Goal: Task Accomplishment & Management: Complete application form

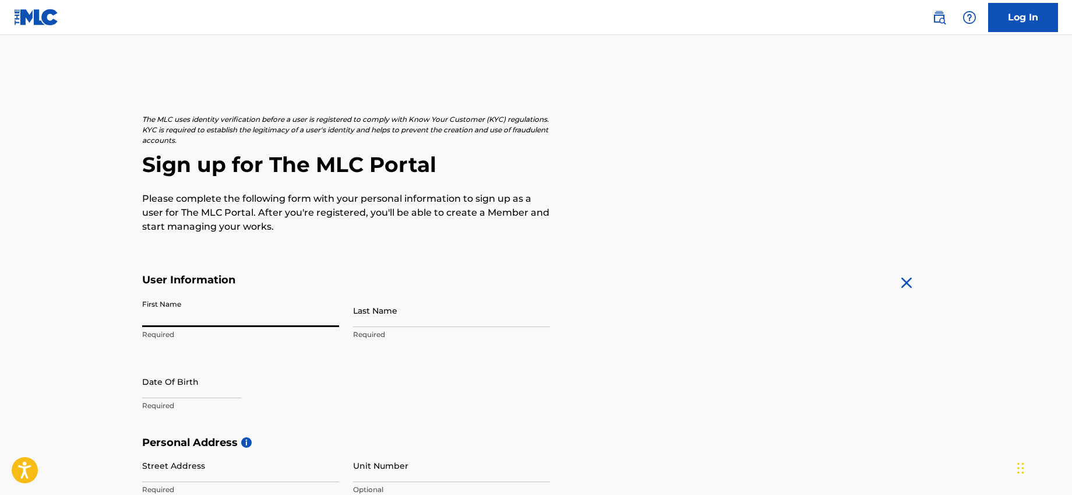
type input "[PERSON_NAME]"
type input "[STREET_ADDRESS][PERSON_NAME]"
type input "Glynde"
type input "[GEOGRAPHIC_DATA]"
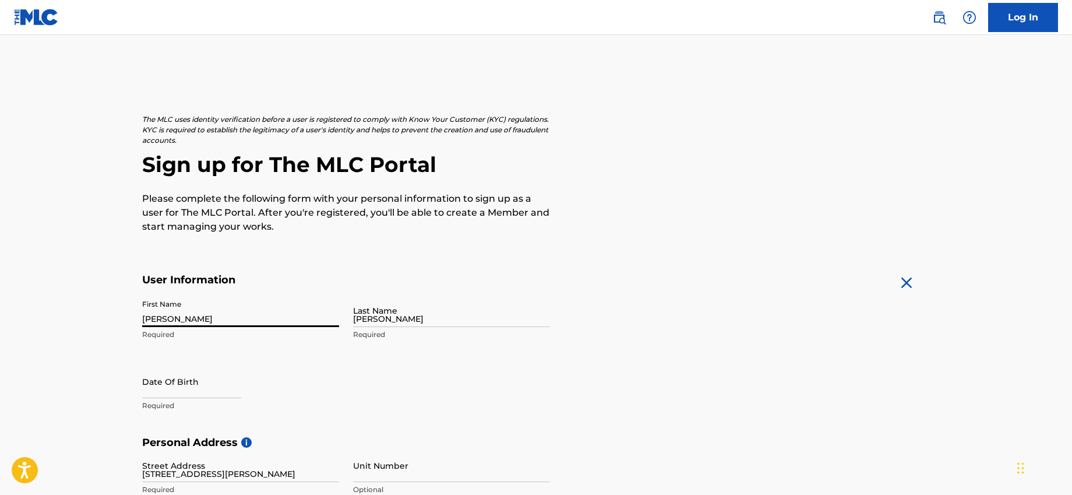
type input "SA"
type input "5070"
type input "432"
type input "307792"
type input "[EMAIL_ADDRESS][DOMAIN_NAME]"
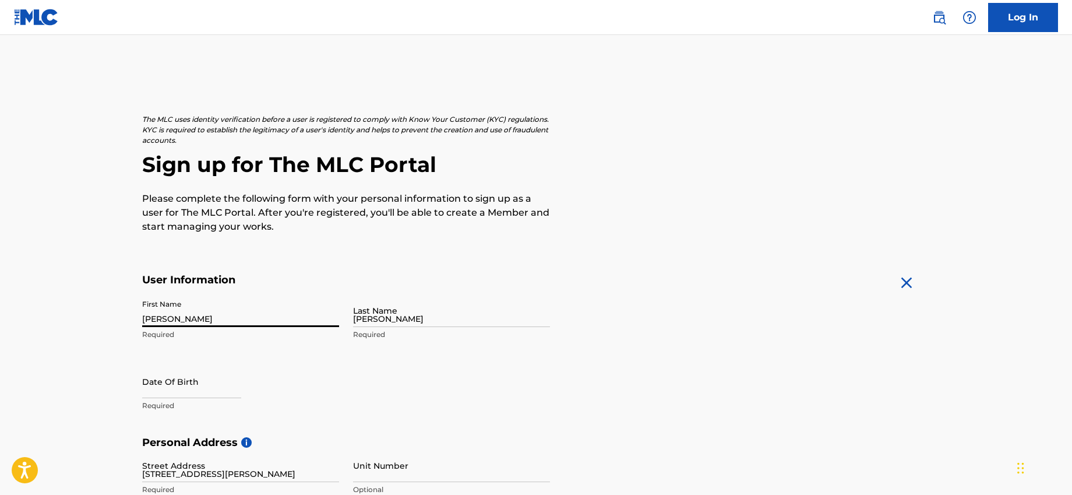
scroll to position [66, 0]
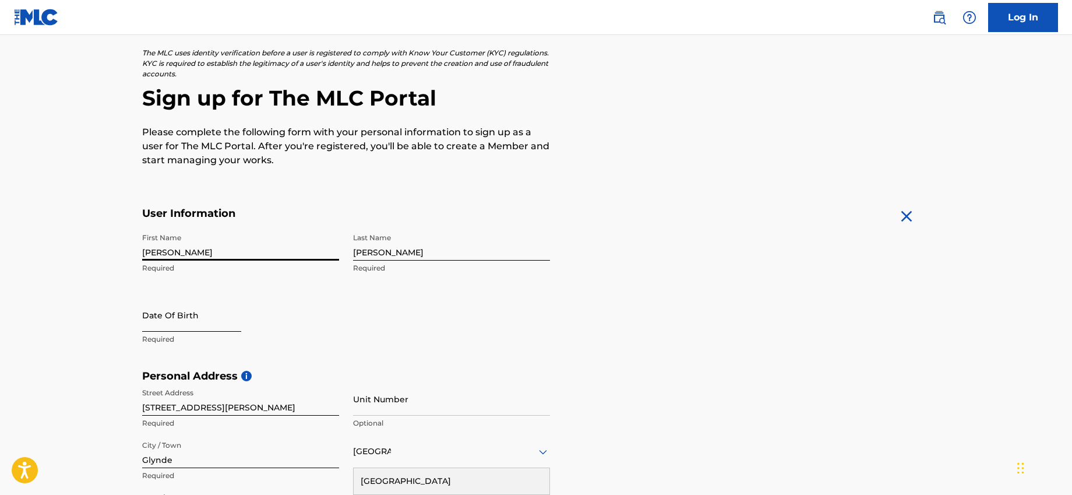
click at [190, 319] on input "text" at bounding box center [191, 314] width 99 height 33
select select "8"
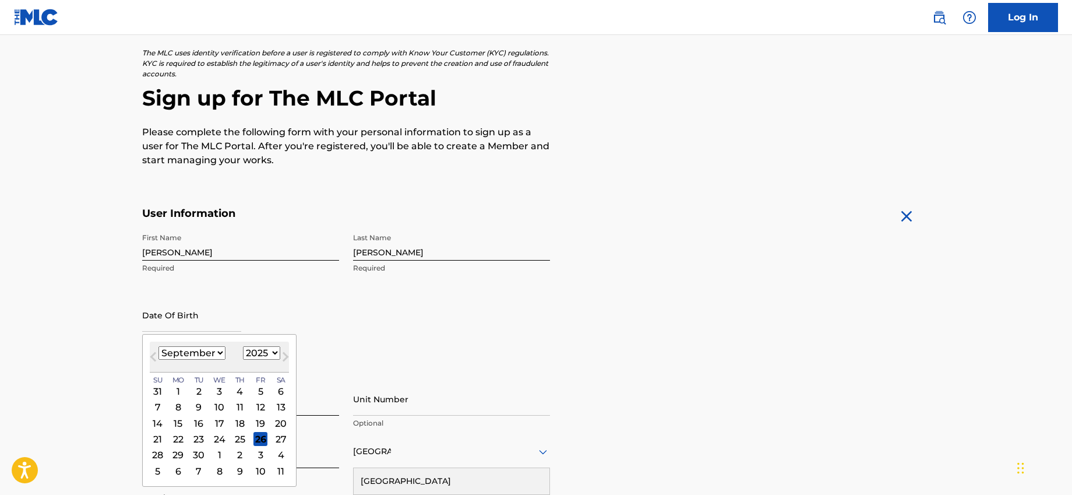
click at [259, 355] on select "1900 1901 1902 1903 1904 1905 1906 1907 1908 1909 1910 1911 1912 1913 1914 1915…" at bounding box center [261, 352] width 37 height 13
select select "2006"
click at [243, 346] on select "1900 1901 1902 1903 1904 1905 1906 1907 1908 1909 1910 1911 1912 1913 1914 1915…" at bounding box center [261, 352] width 37 height 13
click at [193, 356] on select "January February March April May June July August September October November De…" at bounding box center [191, 352] width 67 height 13
select select "0"
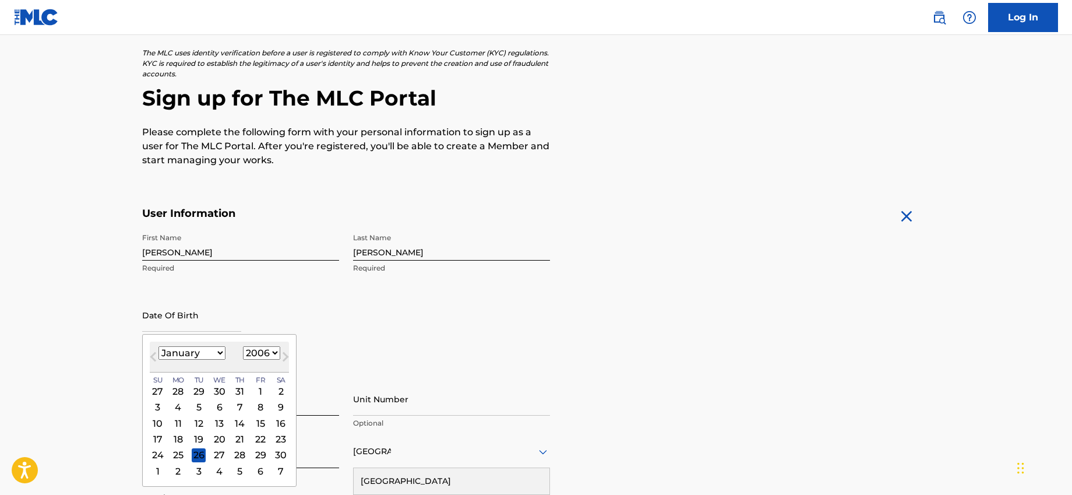
click at [158, 346] on select "January February March April May June July August September October November De…" at bounding box center [191, 352] width 67 height 13
click at [256, 407] on div "13" at bounding box center [260, 407] width 14 height 14
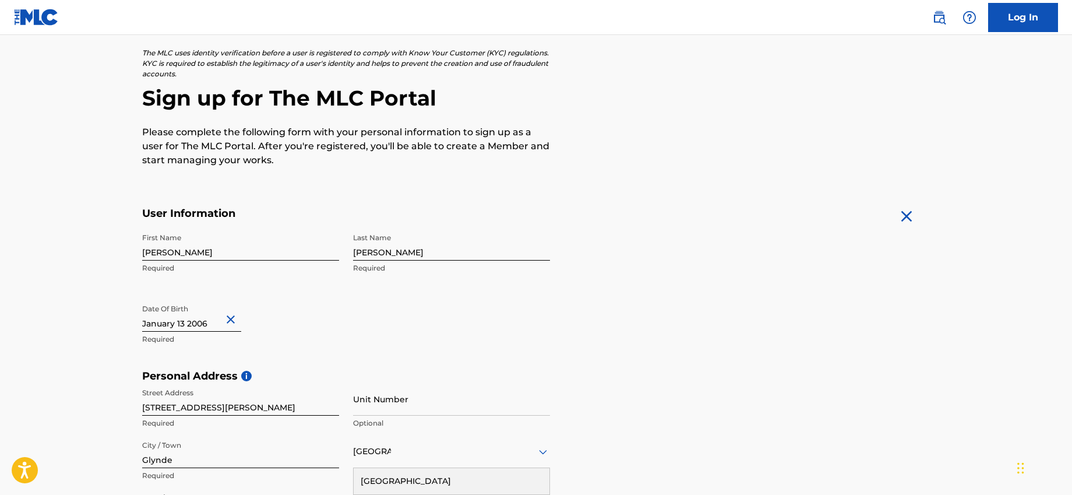
click at [348, 354] on div "First Name [PERSON_NAME] Required Last Name [PERSON_NAME] Required Date Of Birt…" at bounding box center [346, 298] width 408 height 142
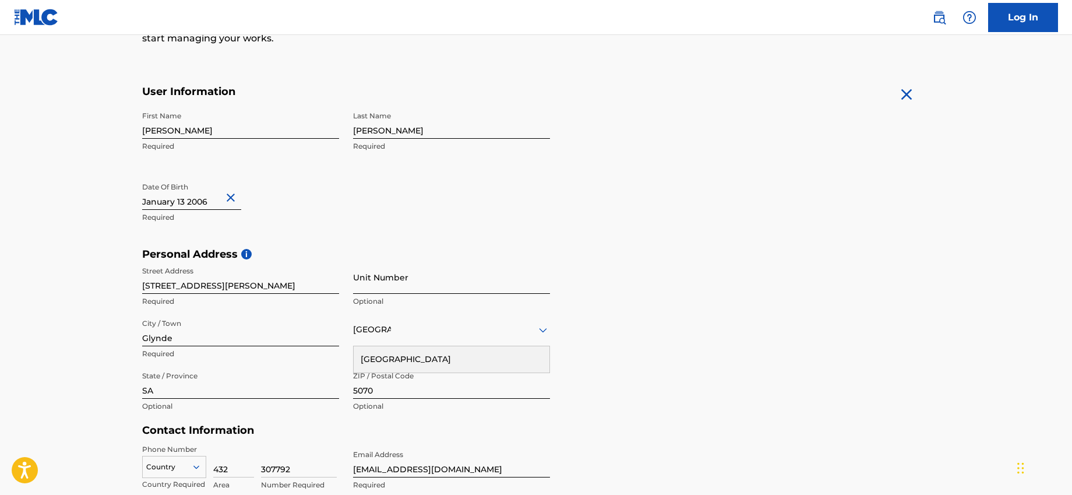
scroll to position [192, 0]
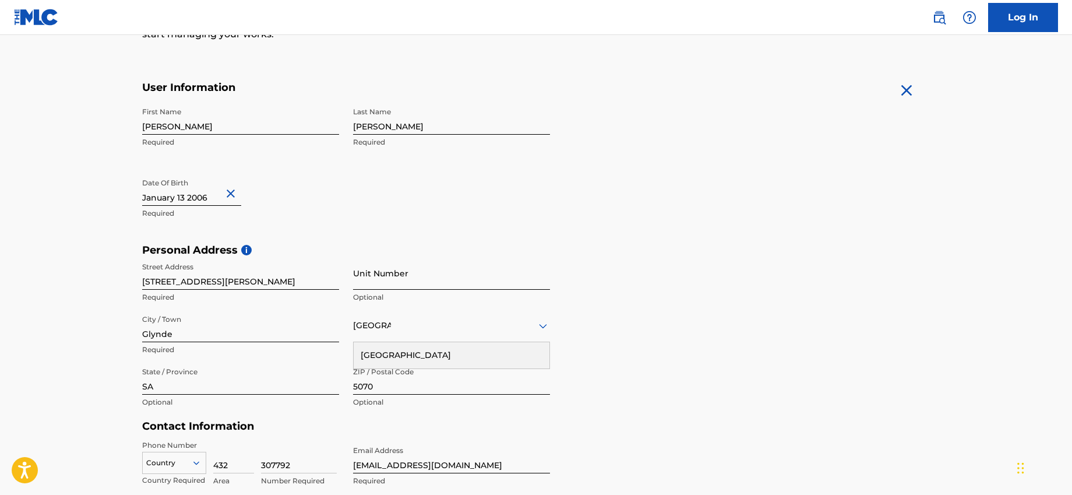
click at [378, 288] on input "Unit Number" at bounding box center [451, 272] width 197 height 33
drag, startPoint x: 594, startPoint y: 286, endPoint x: 545, endPoint y: 299, distance: 50.6
click at [594, 286] on div "Personal Address i Street Address [STREET_ADDRESS][PERSON_NAME] Required Unit N…" at bounding box center [535, 331] width 787 height 176
click at [445, 350] on div "[GEOGRAPHIC_DATA]" at bounding box center [452, 355] width 196 height 26
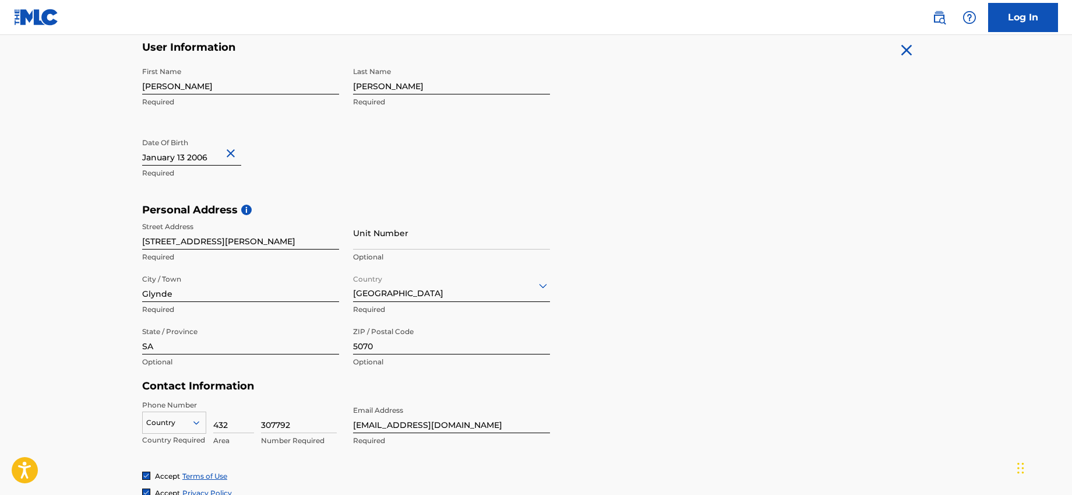
scroll to position [234, 0]
click at [317, 348] on input "SA" at bounding box center [240, 335] width 197 height 33
click at [537, 326] on input "5070" at bounding box center [451, 335] width 197 height 33
click at [581, 338] on div "Personal Address i Street Address [STREET_ADDRESS][PERSON_NAME] Required Unit N…" at bounding box center [535, 290] width 787 height 176
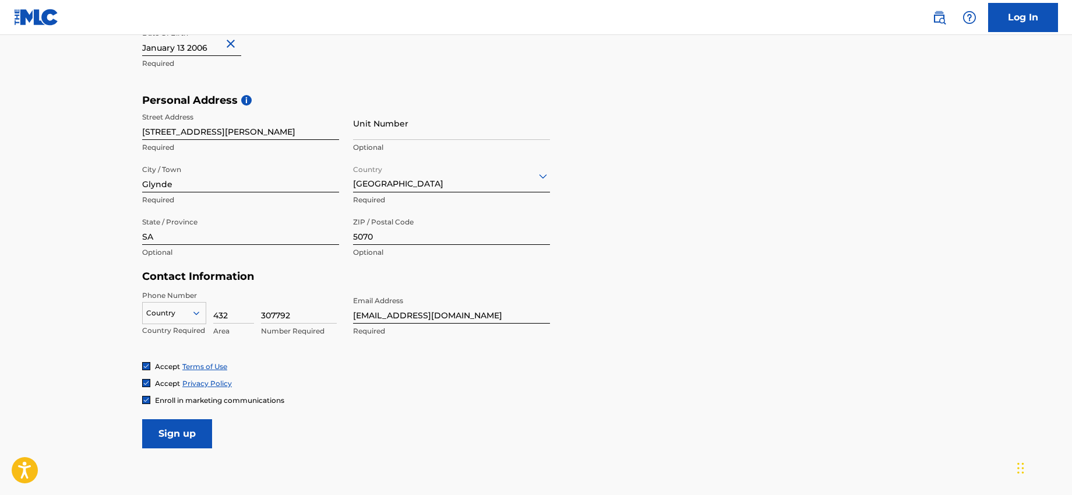
click at [156, 318] on div "Country" at bounding box center [174, 310] width 64 height 17
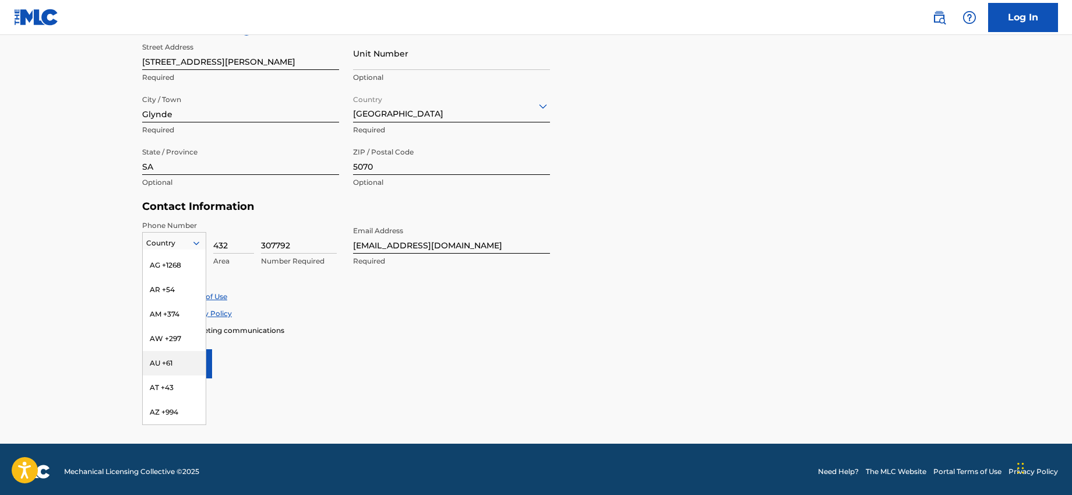
scroll to position [200, 0]
click at [167, 340] on div "AU +61" at bounding box center [174, 352] width 63 height 24
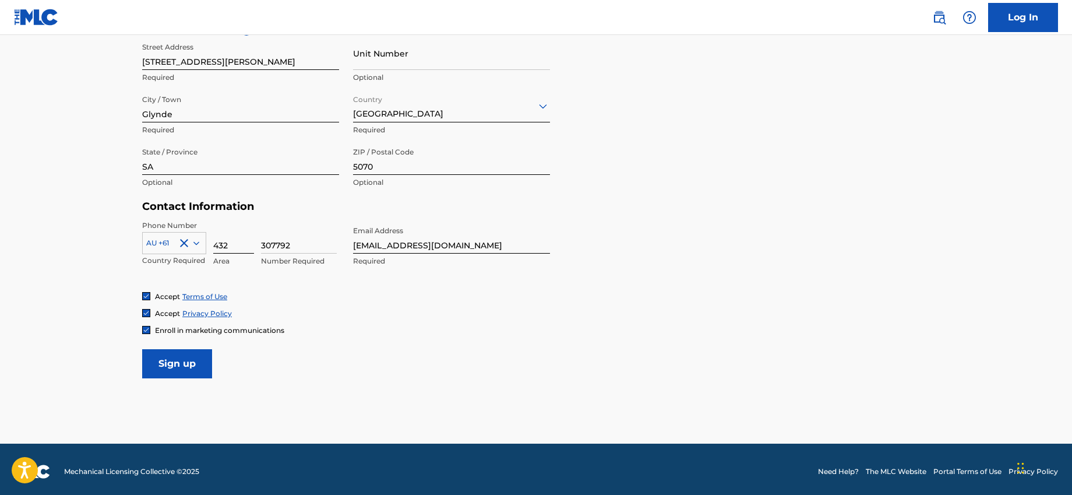
click at [231, 251] on input "432" at bounding box center [233, 236] width 41 height 33
click at [426, 297] on div "Accept Terms of Use" at bounding box center [535, 296] width 787 height 10
click at [436, 282] on div "Phone Number AU +61 Country Required 432 Area 307792 Number Required Email Addr…" at bounding box center [346, 255] width 408 height 71
click at [174, 362] on input "Sign up" at bounding box center [177, 363] width 70 height 29
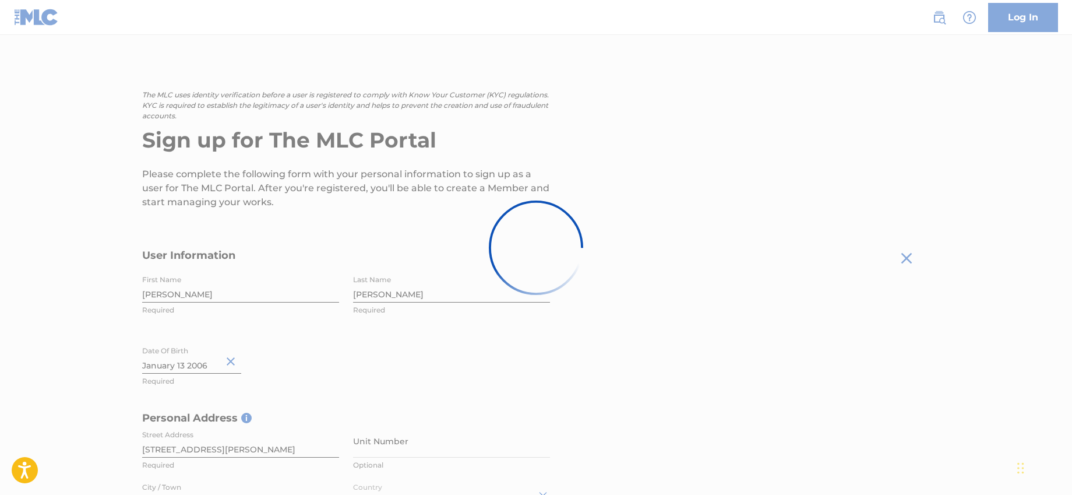
scroll to position [0, 0]
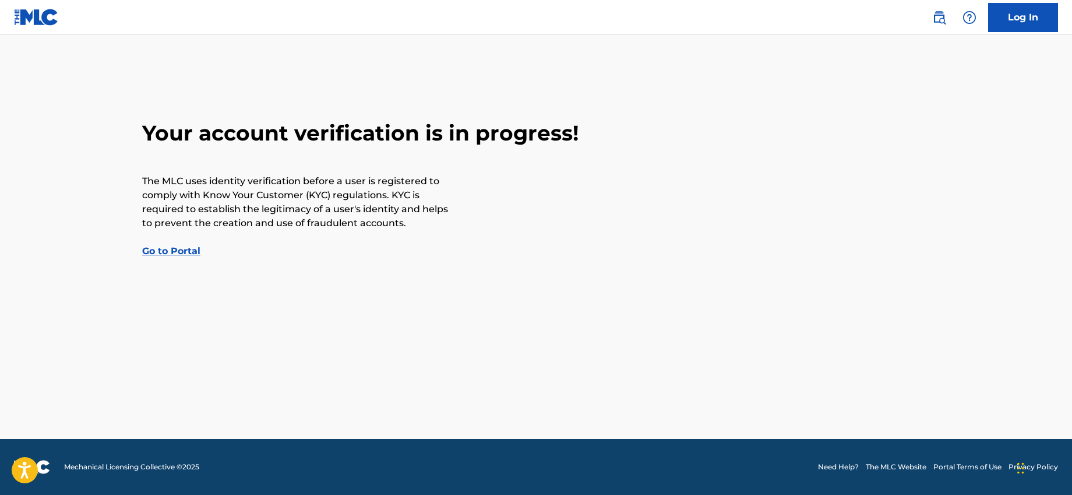
click at [186, 251] on link "Go to Portal" at bounding box center [171, 250] width 58 height 11
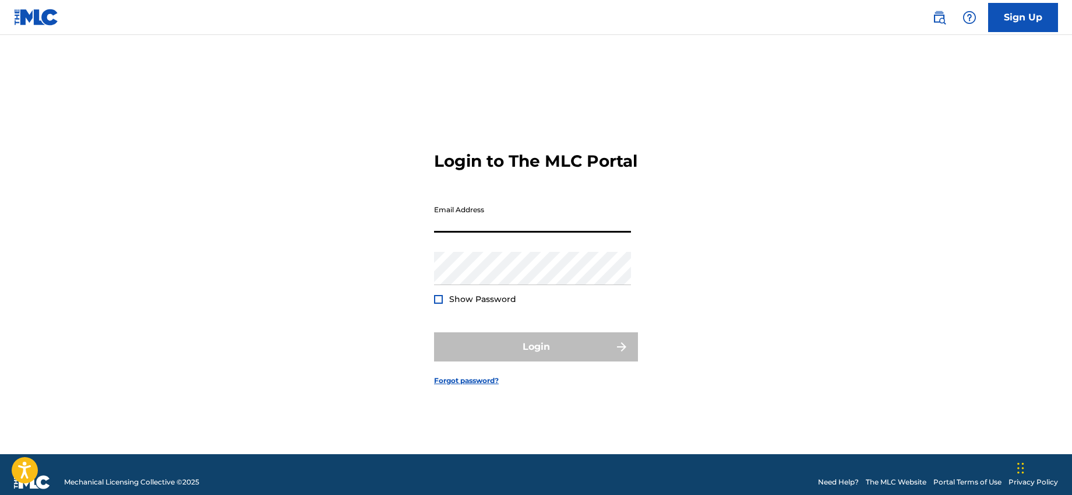
click at [513, 232] on input "Email Address" at bounding box center [532, 215] width 197 height 33
type input "[EMAIL_ADDRESS][DOMAIN_NAME]"
